Goal: Transaction & Acquisition: Purchase product/service

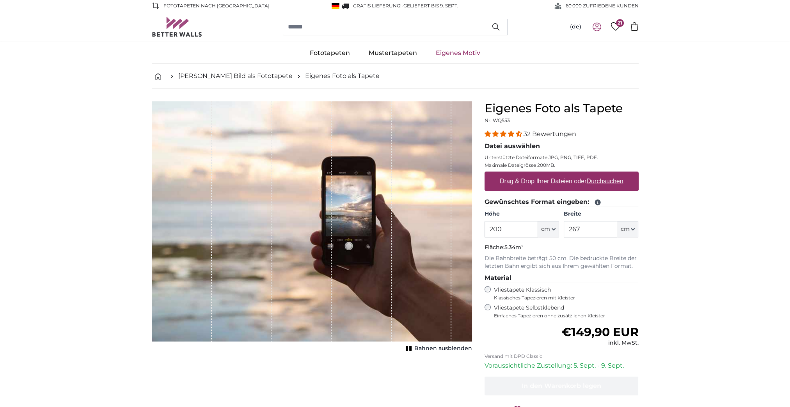
drag, startPoint x: 514, startPoint y: 230, endPoint x: 467, endPoint y: 229, distance: 47.2
click at [467, 229] on product-detail "Abbrechen Bild zuschneiden Bahnen ausblenden Eigenes Foto als Tapete Nr. WQ553 …" at bounding box center [394, 271] width 499 height 364
type input "236"
drag, startPoint x: 563, startPoint y: 230, endPoint x: 526, endPoint y: 232, distance: 37.5
click at [526, 232] on div "Höhe 236 ft cm Centimeter (cm) Inches (inch) Feet (ft. in.) Breite 267 ft cm Ce…" at bounding box center [561, 223] width 154 height 27
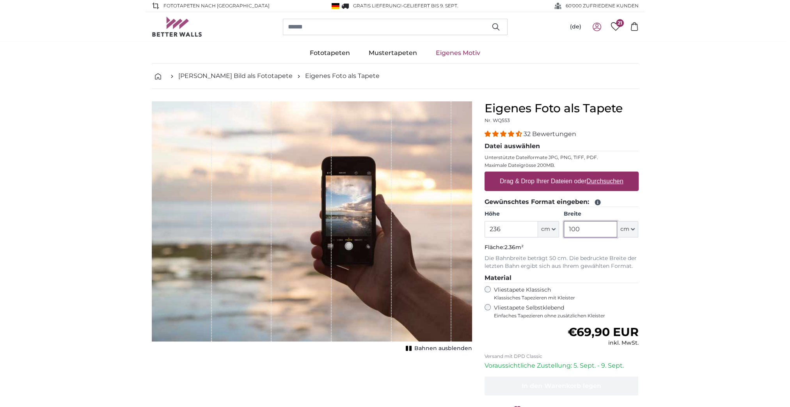
type input "100"
drag, startPoint x: 345, startPoint y: 229, endPoint x: 391, endPoint y: 226, distance: 46.9
click at [391, 226] on div "1 of 1" at bounding box center [312, 221] width 320 height 240
click at [599, 182] on u "Durchsuchen" at bounding box center [604, 181] width 37 height 7
click at [599, 174] on input "Drag & Drop Ihrer Dateien oder Durchsuchen" at bounding box center [561, 173] width 154 height 2
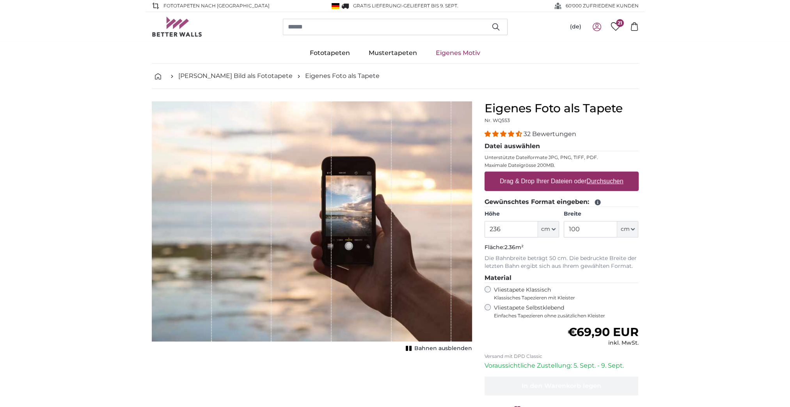
click at [615, 26] on icon at bounding box center [616, 26] width 10 height 9
